Goal: Information Seeking & Learning: Learn about a topic

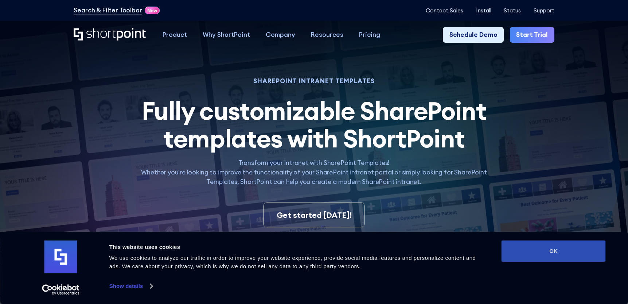
click at [557, 249] on button "OK" at bounding box center [554, 250] width 104 height 21
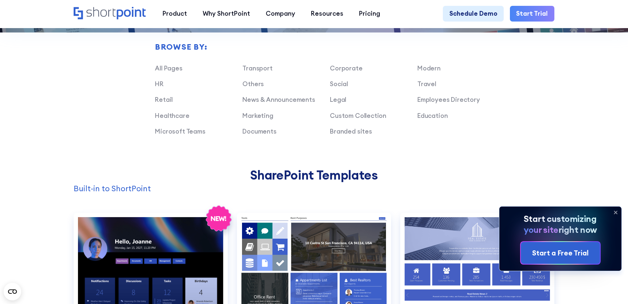
scroll to position [547, 0]
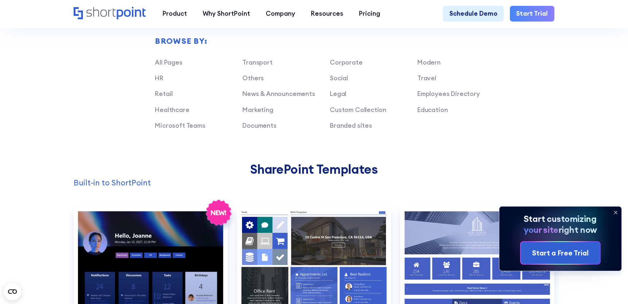
click at [619, 212] on icon at bounding box center [616, 212] width 12 height 12
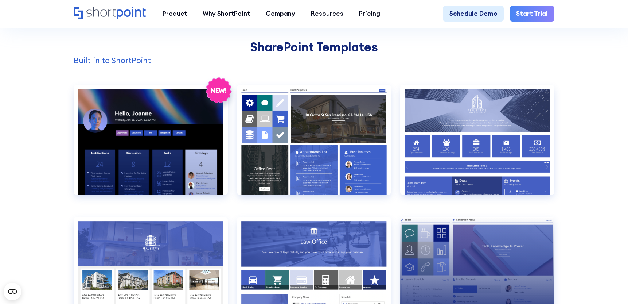
scroll to position [656, 0]
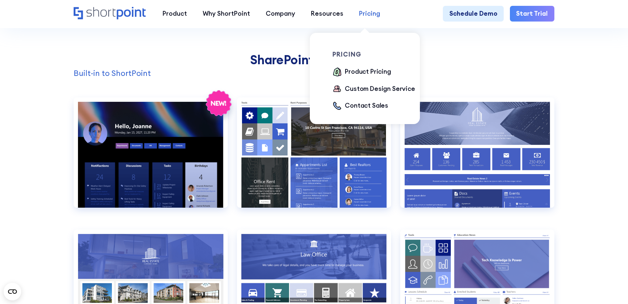
click at [375, 15] on div "Pricing" at bounding box center [369, 13] width 21 height 9
click at [362, 75] on div "Product Pricing" at bounding box center [368, 71] width 46 height 9
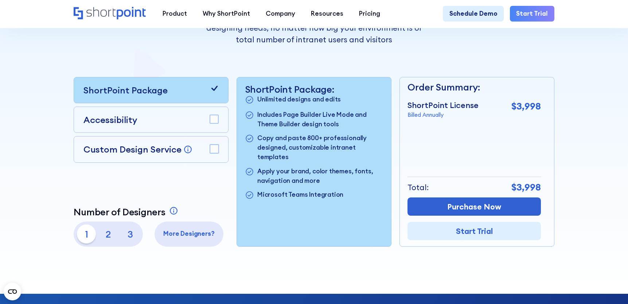
scroll to position [219, 0]
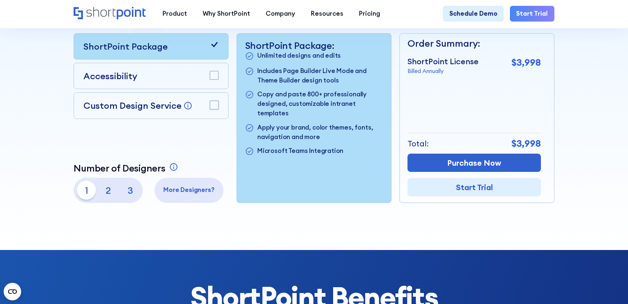
click at [216, 80] on rect at bounding box center [214, 75] width 9 height 9
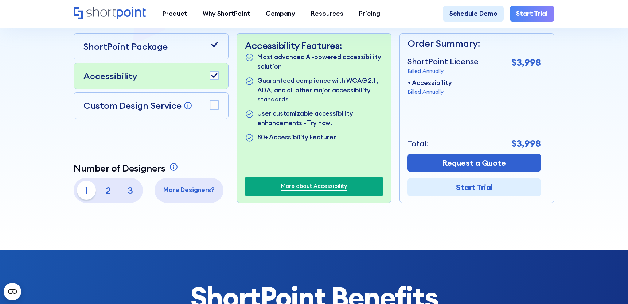
click at [215, 76] on rect at bounding box center [214, 75] width 9 height 9
click at [214, 44] on icon at bounding box center [214, 44] width 9 height 9
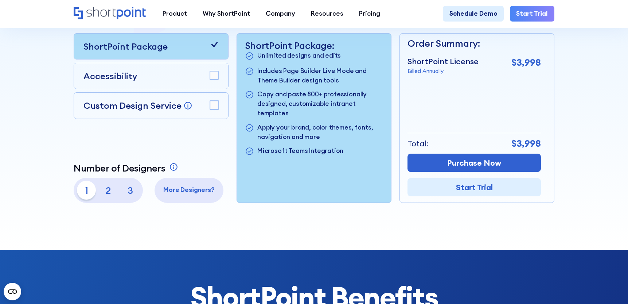
click at [215, 106] on rect at bounding box center [214, 105] width 9 height 9
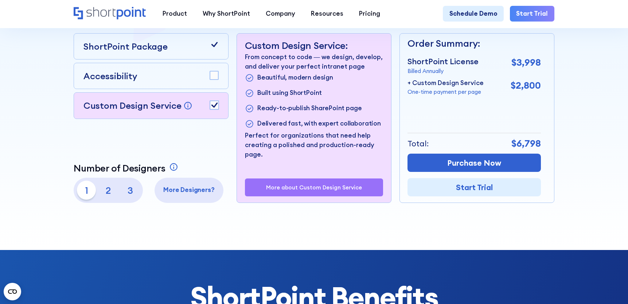
click at [215, 106] on rect at bounding box center [214, 105] width 9 height 9
click at [218, 53] on div at bounding box center [214, 46] width 9 height 13
